Goal: Navigation & Orientation: Find specific page/section

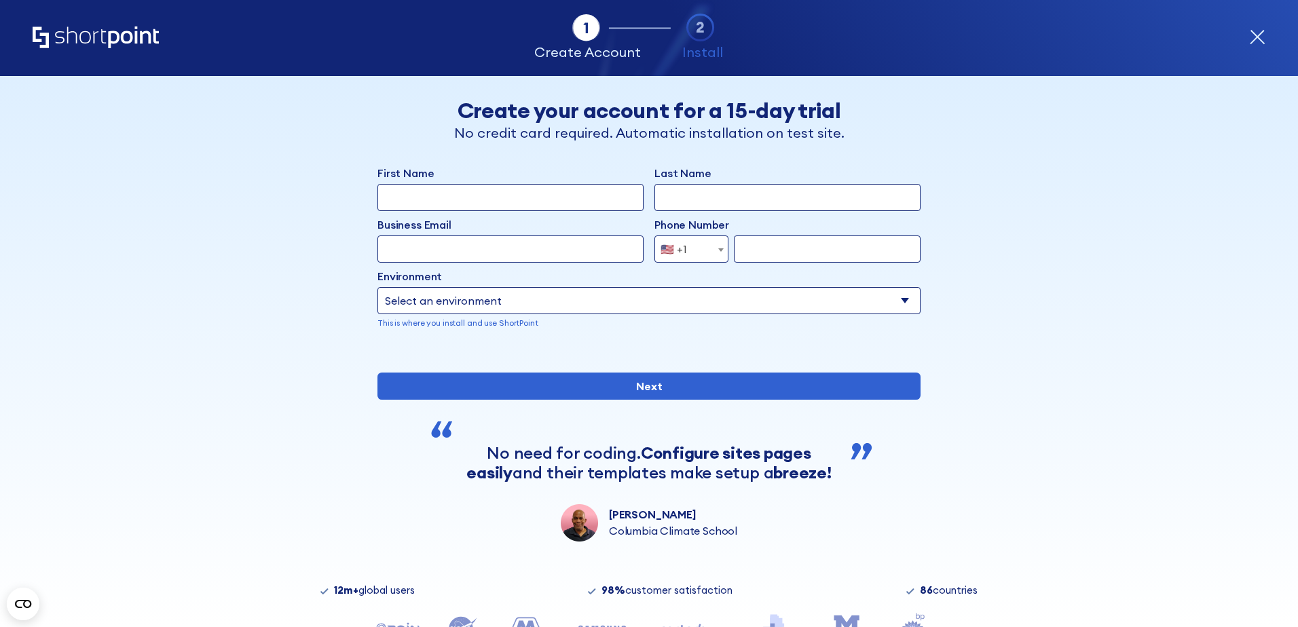
click at [1252, 56] on div "Tab 1 Tab 2 Tab 2 ShortPoint eases the setup and orchestration of Intranets and…" at bounding box center [649, 38] width 1233 height 76
click at [1254, 41] on icon "form" at bounding box center [1257, 37] width 16 height 16
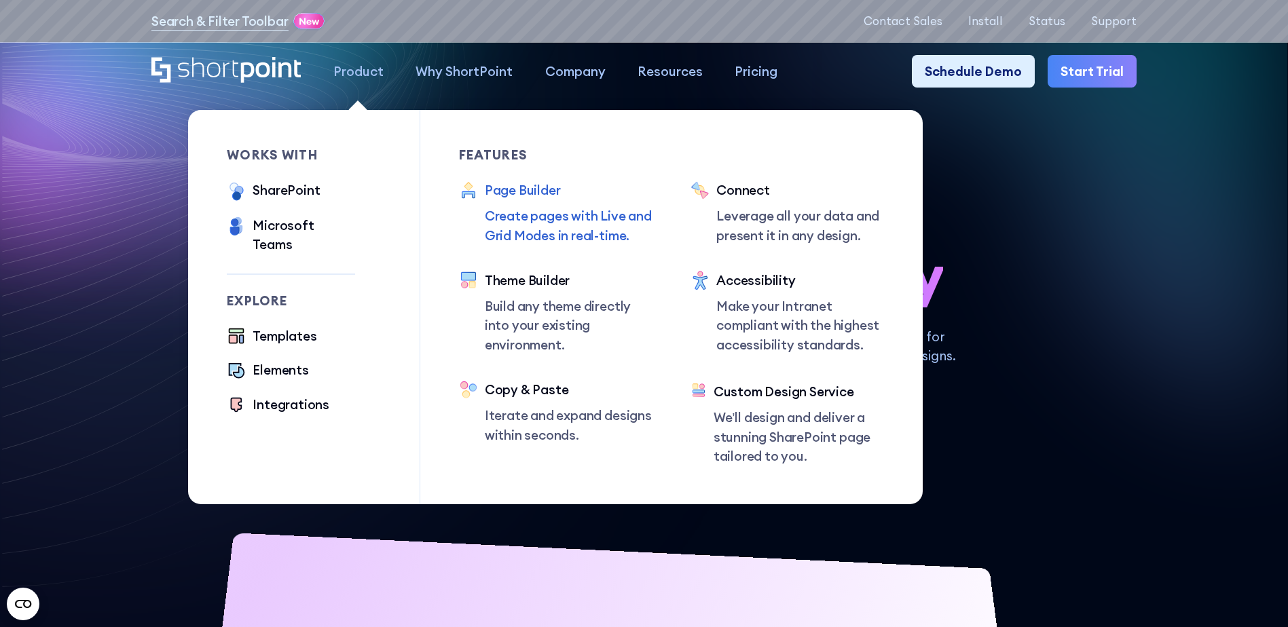
click at [543, 186] on div "Page Builder" at bounding box center [569, 190] width 168 height 19
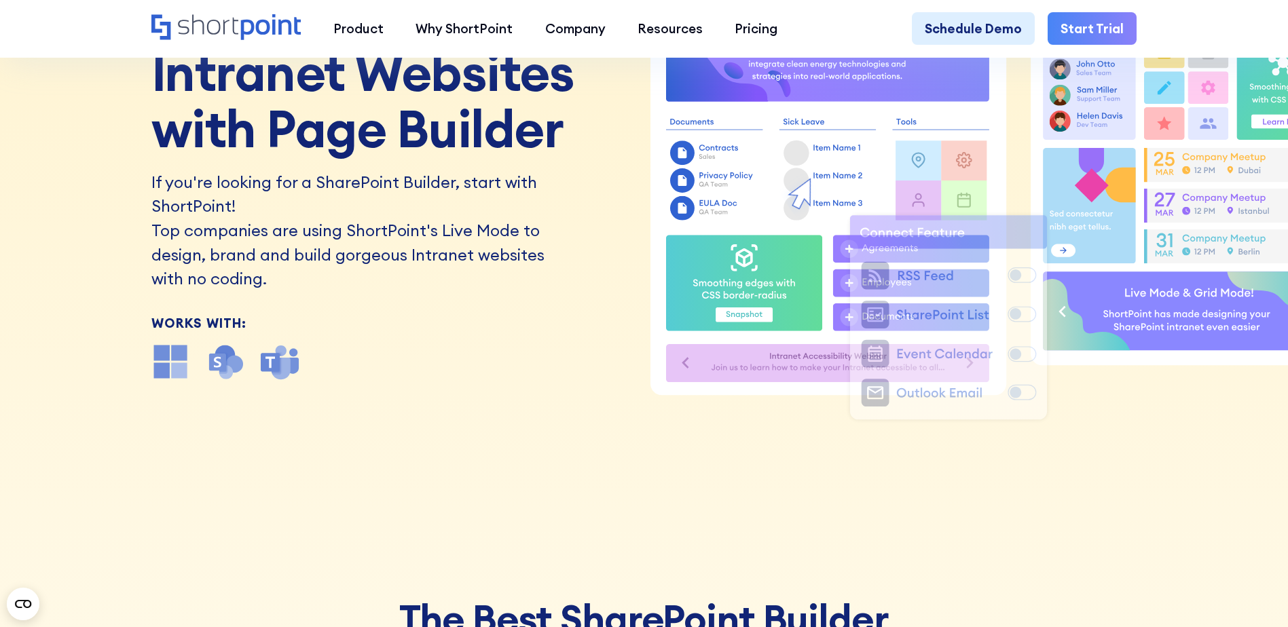
scroll to position [214, 0]
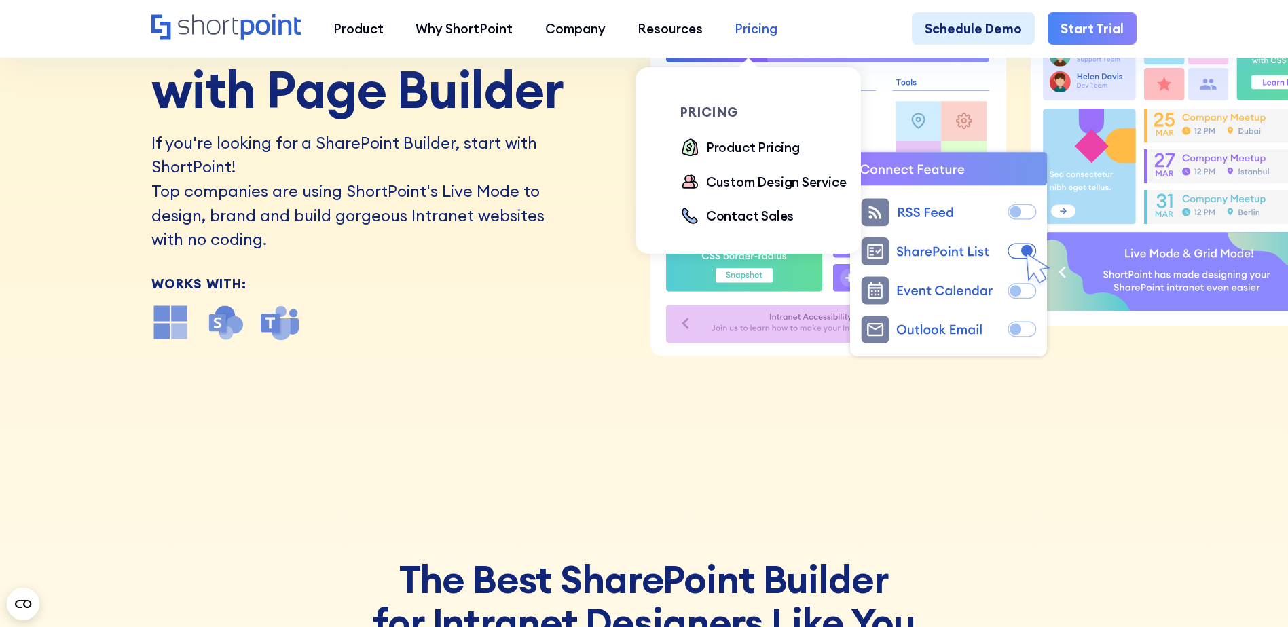
click at [749, 31] on div "Pricing" at bounding box center [755, 28] width 43 height 19
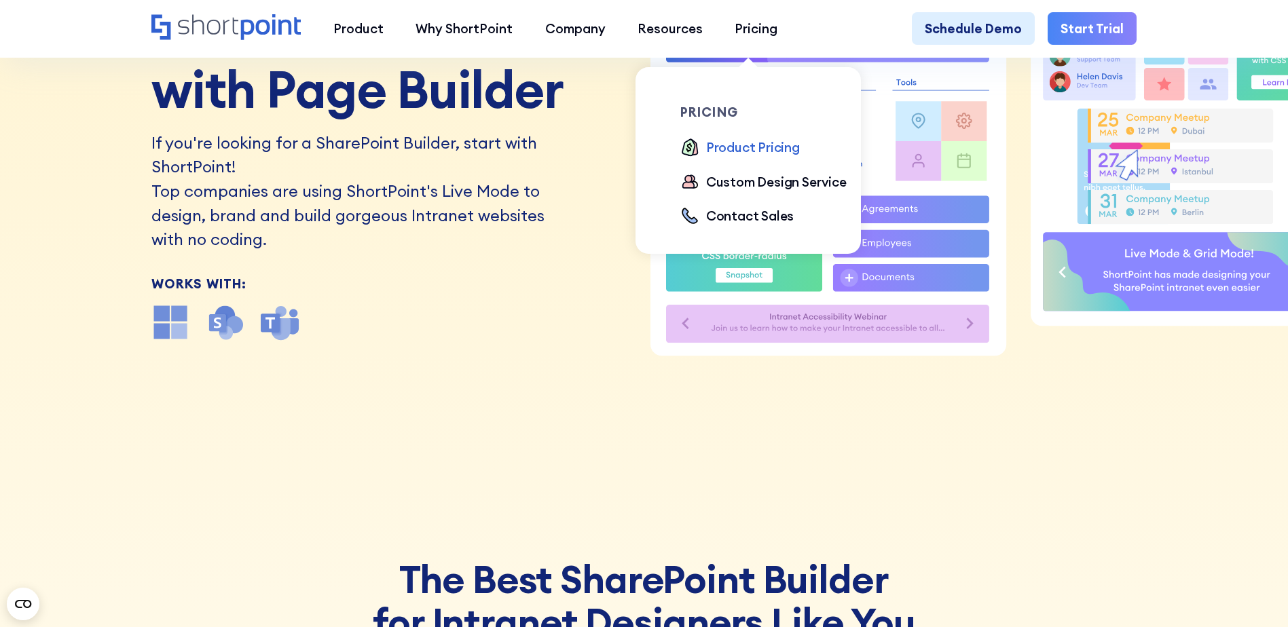
click at [749, 153] on div "Product Pricing" at bounding box center [753, 147] width 94 height 19
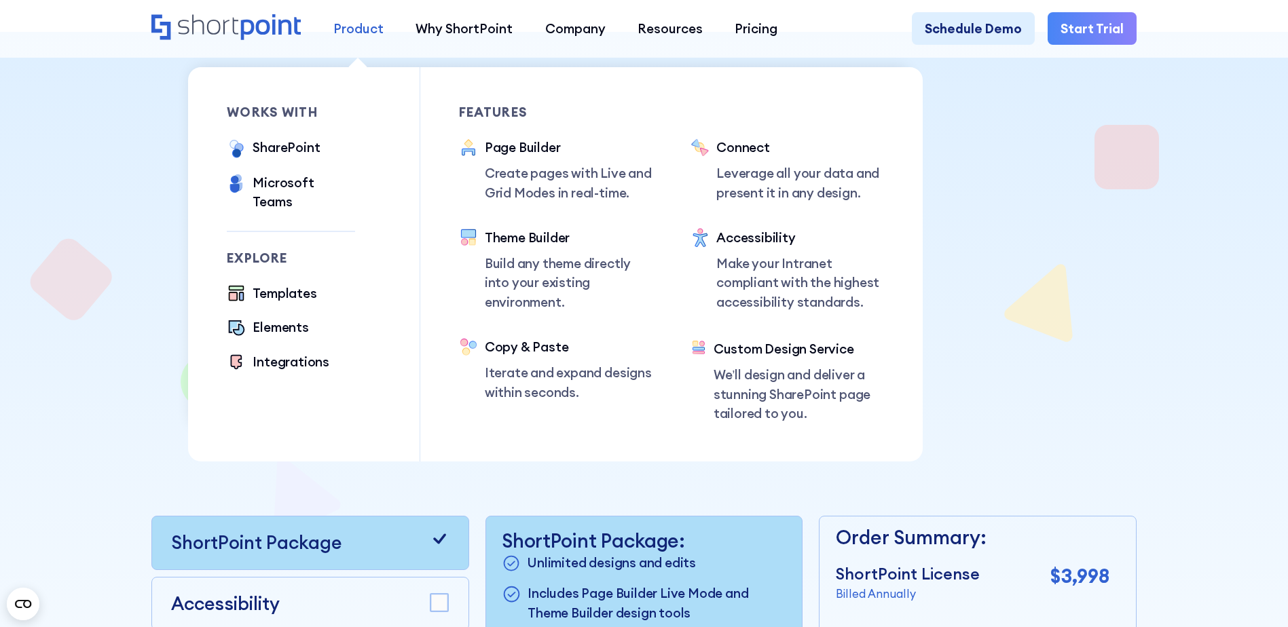
click at [361, 33] on div "Product" at bounding box center [358, 28] width 50 height 19
click at [282, 284] on div "Templates" at bounding box center [284, 293] width 64 height 19
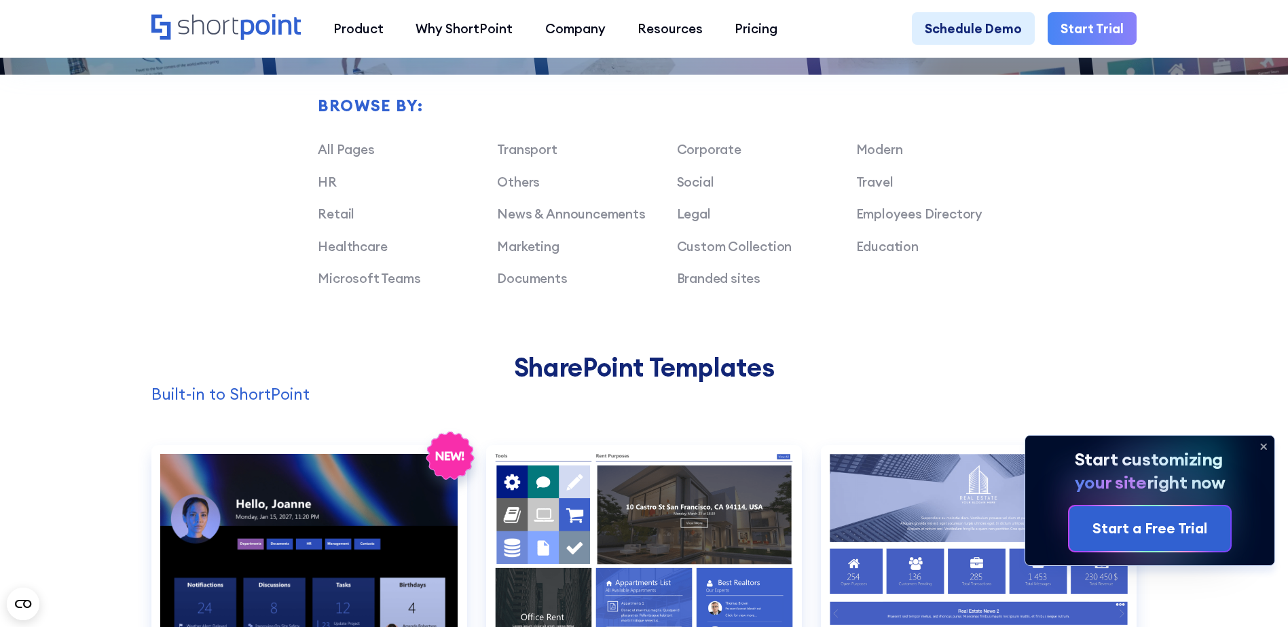
scroll to position [1115, 0]
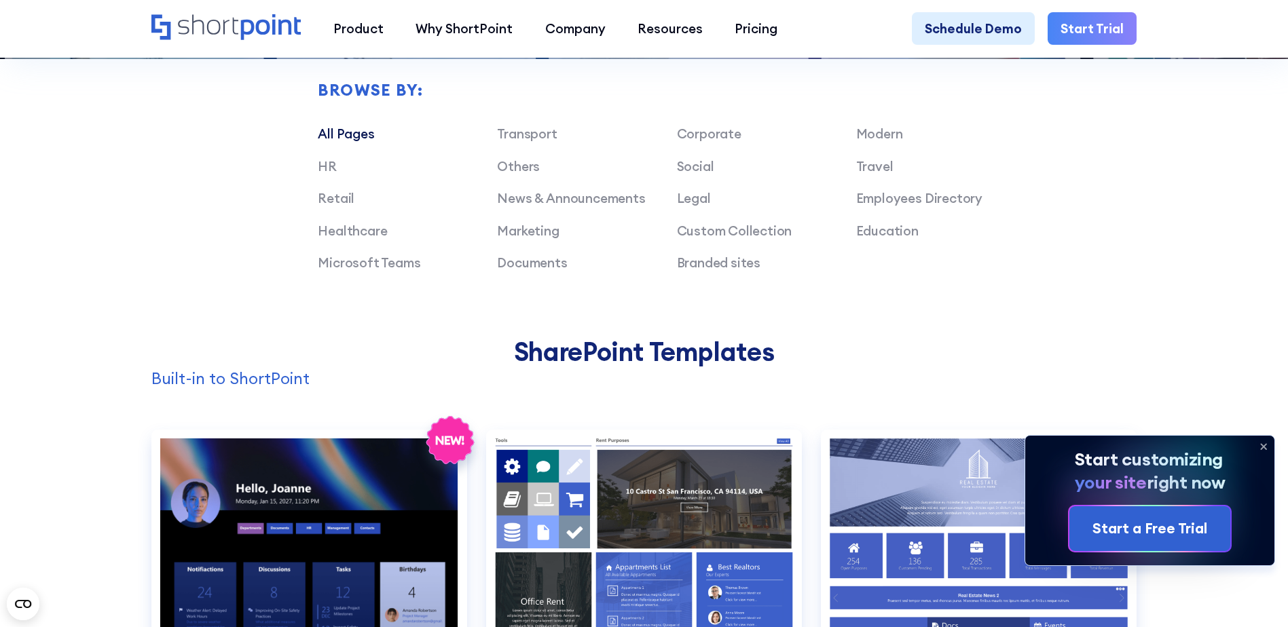
click at [359, 140] on link "All Pages" at bounding box center [346, 134] width 56 height 16
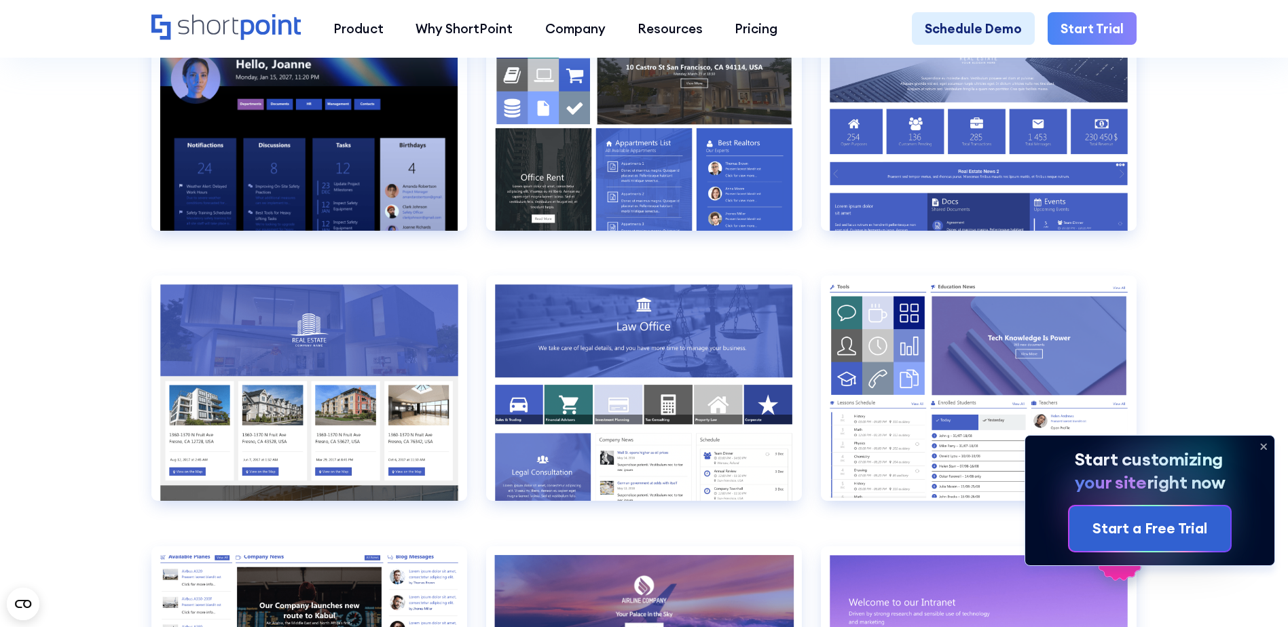
scroll to position [1555, 0]
